Goal: Navigation & Orientation: Find specific page/section

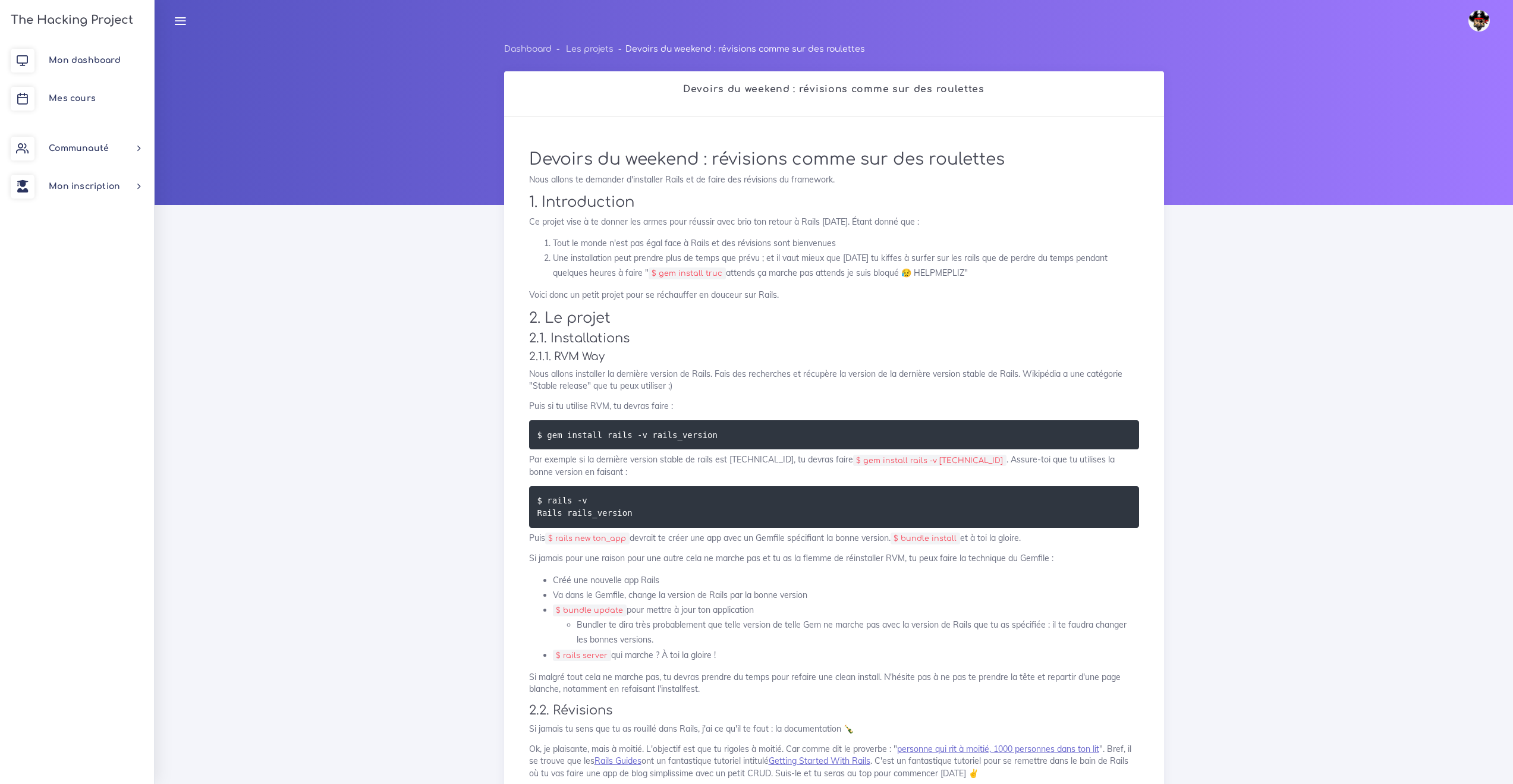
scroll to position [168, 0]
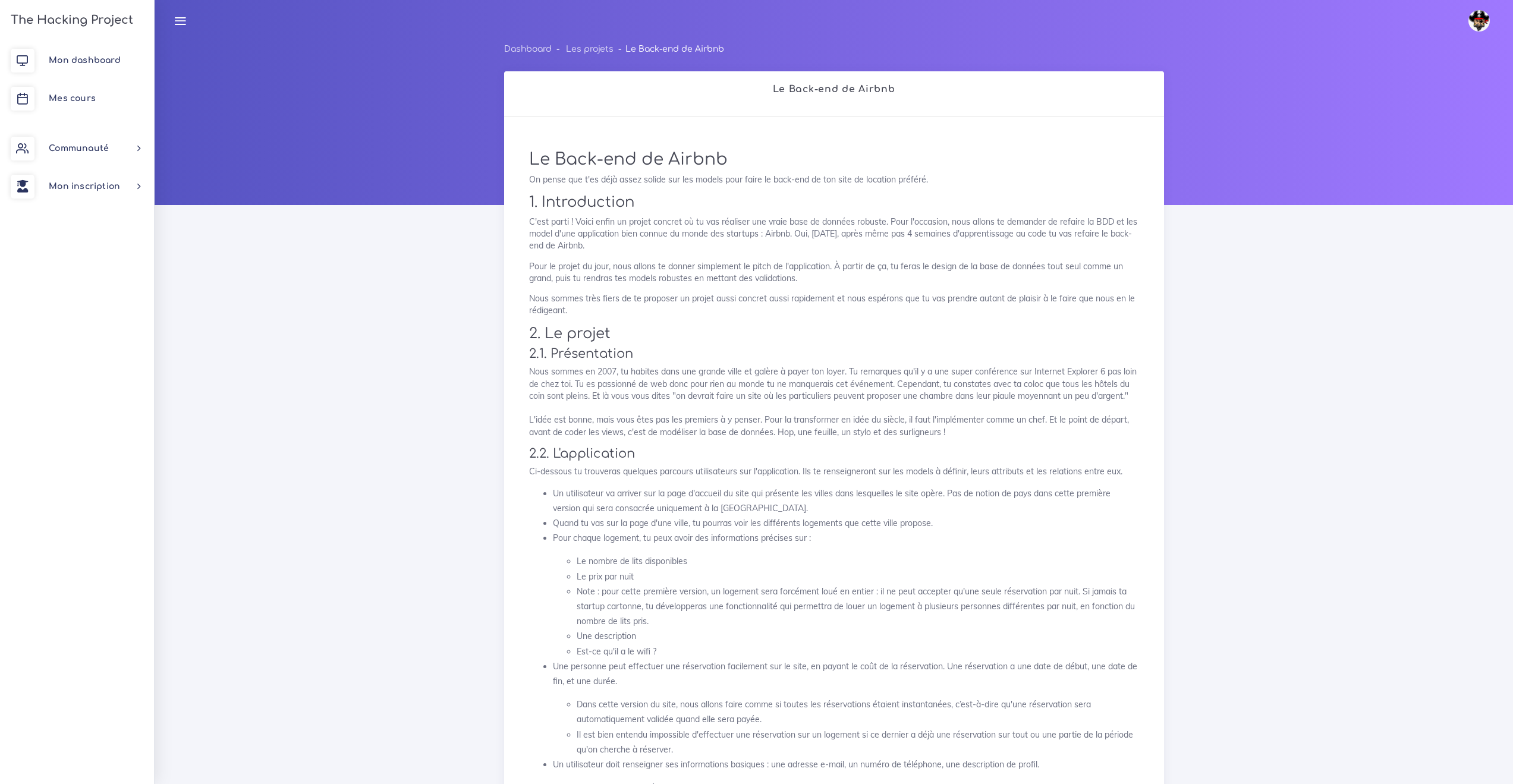
scroll to position [1831, 0]
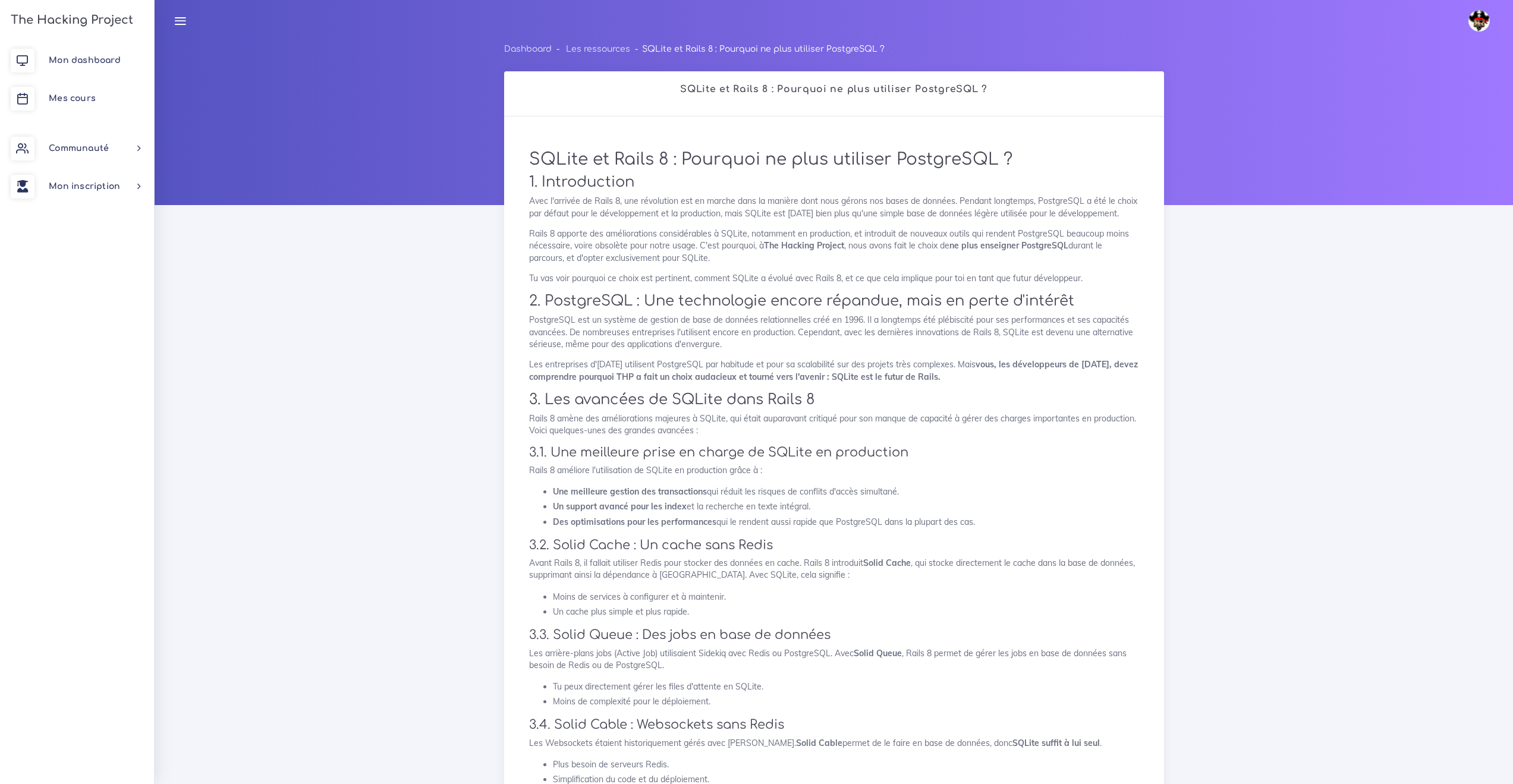
scroll to position [441, 0]
